Goal: Obtain resource: Download file/media

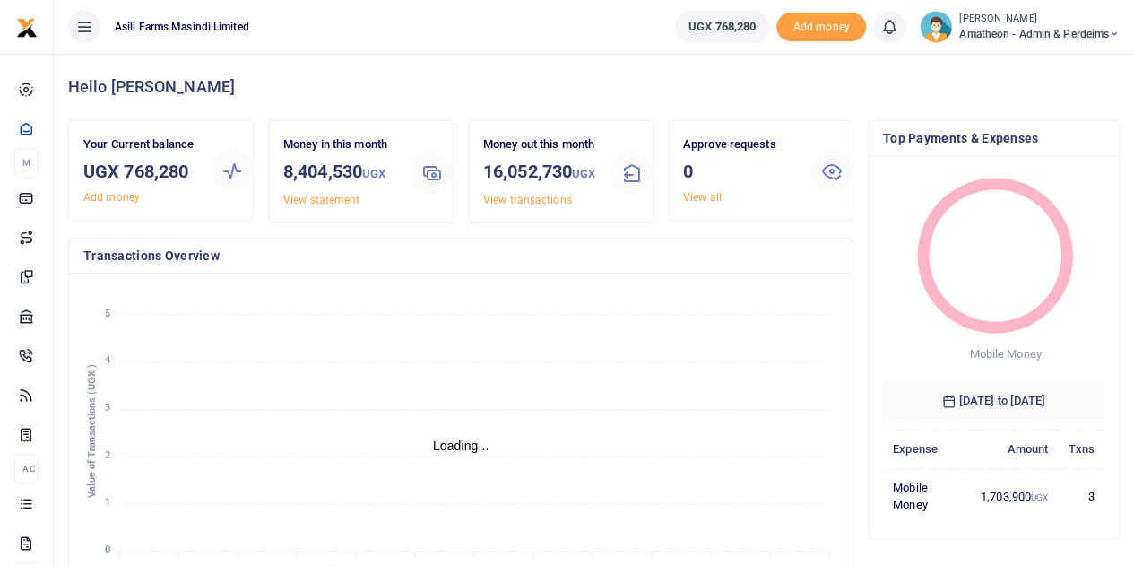
scroll to position [14, 14]
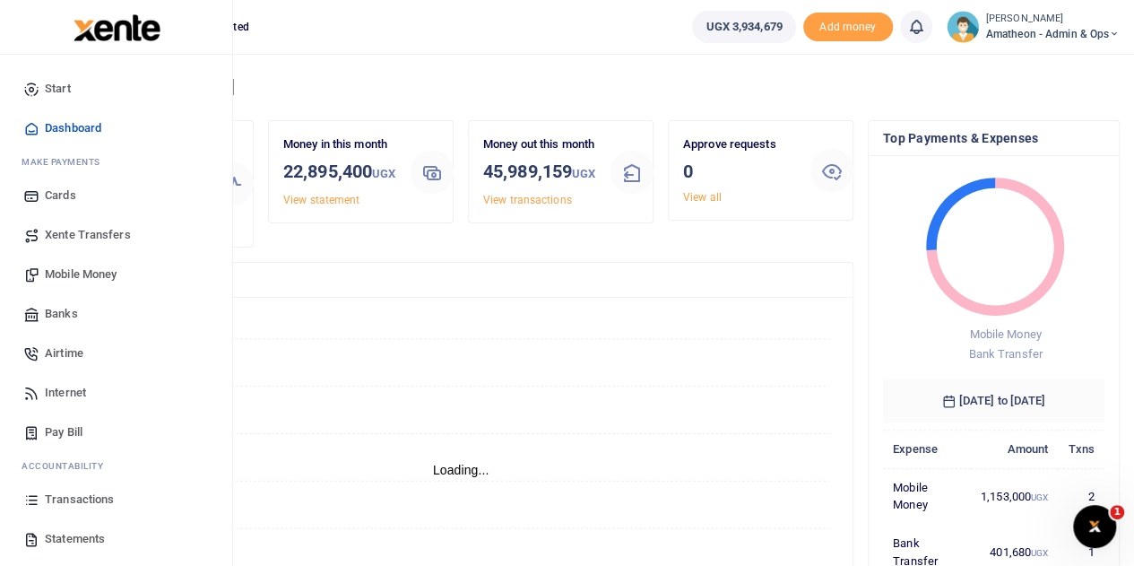
click at [48, 499] on span "Transactions" at bounding box center [79, 500] width 69 height 18
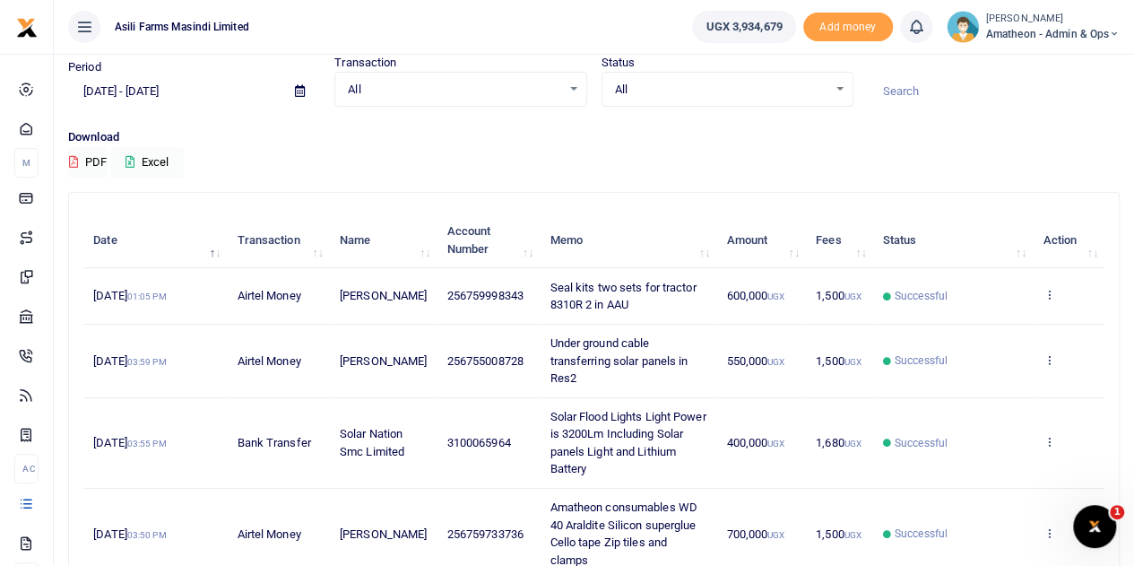
scroll to position [90, 0]
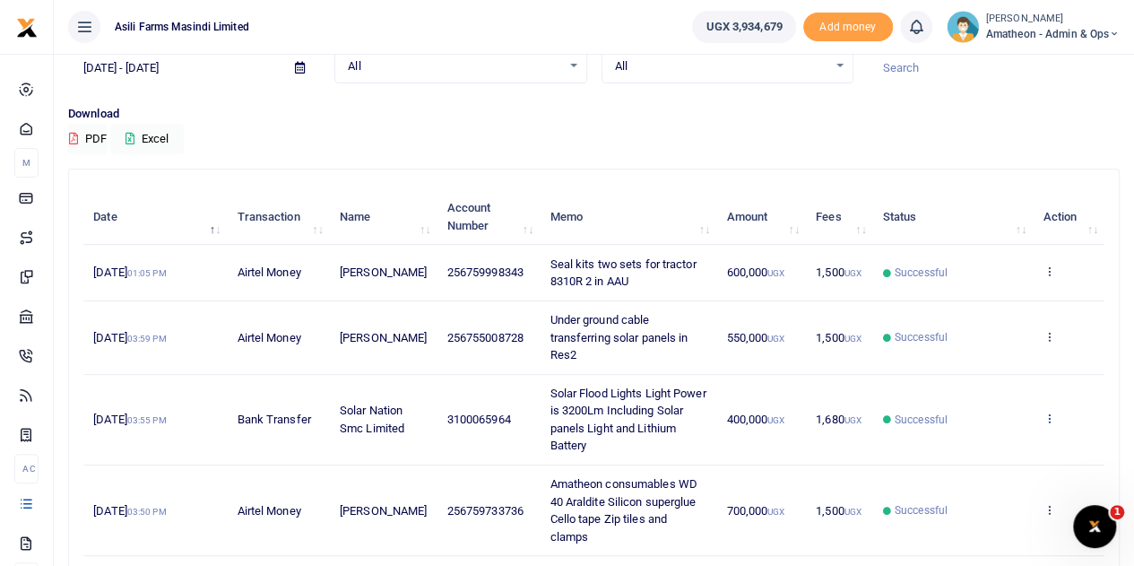
click at [1049, 420] on icon at bounding box center [1049, 418] width 12 height 13
click at [990, 450] on link "View details" at bounding box center [984, 447] width 142 height 25
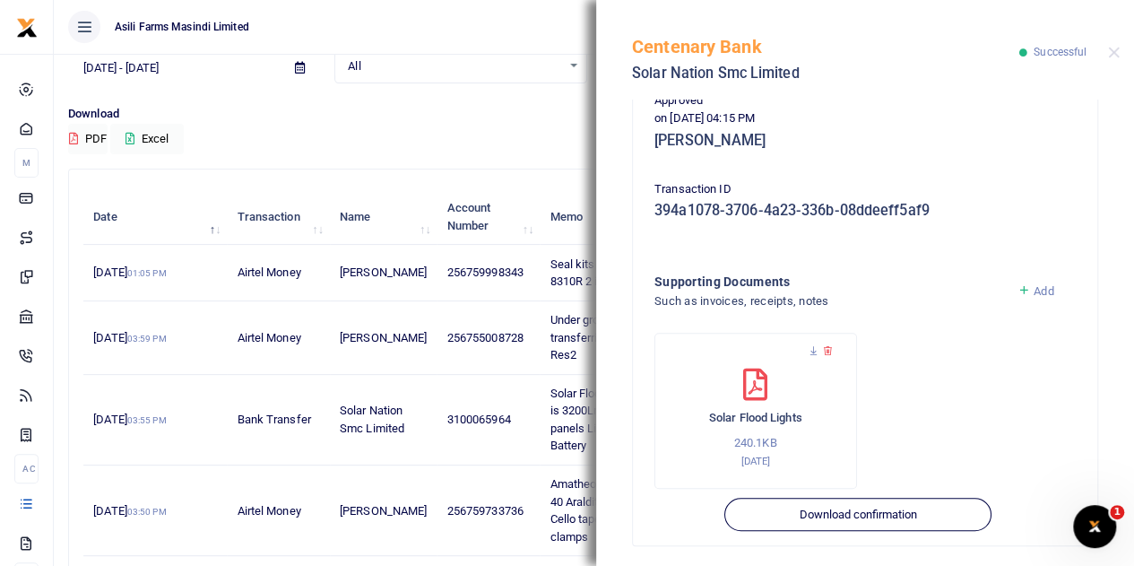
scroll to position [480, 0]
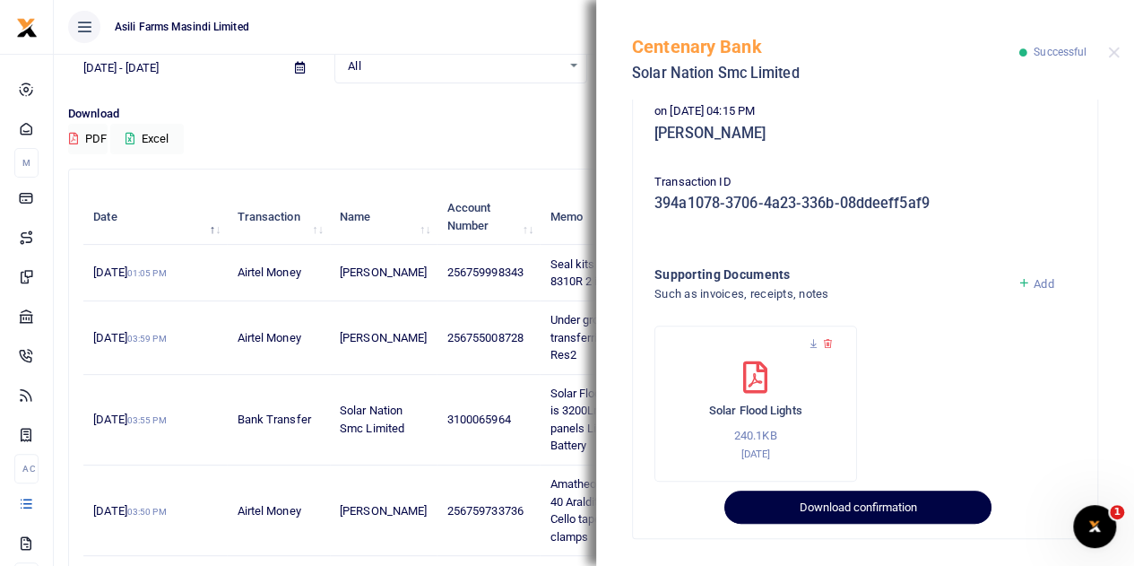
click at [808, 512] on button "Download confirmation" at bounding box center [858, 508] width 266 height 34
